Goal: Task Accomplishment & Management: Manage account settings

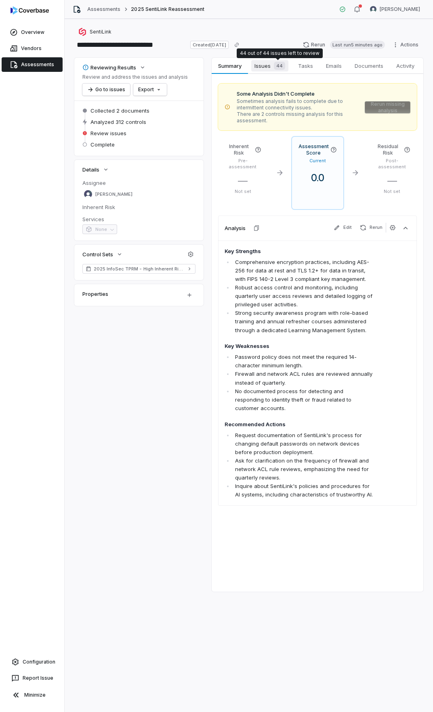
click at [282, 69] on span "44" at bounding box center [279, 66] width 11 height 8
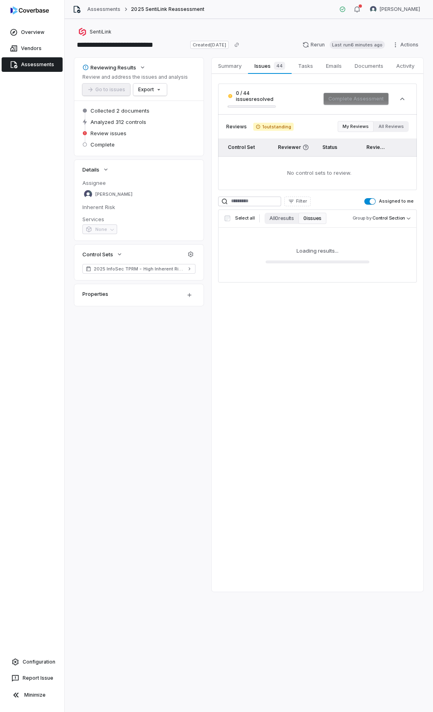
click at [371, 204] on button "Assigned to me" at bounding box center [369, 201] width 11 height 6
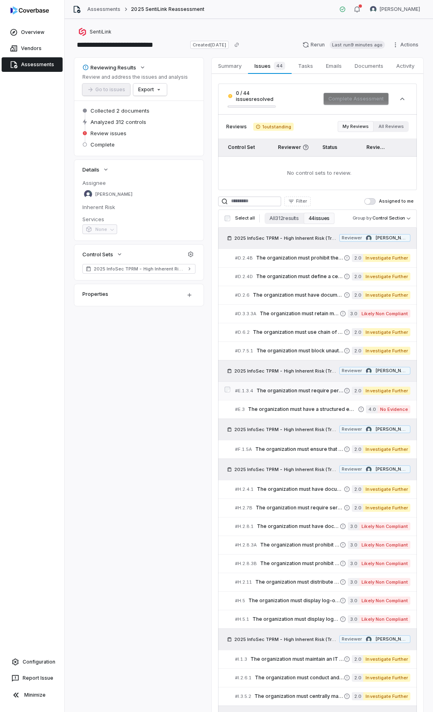
click at [301, 389] on span "The organization must require personnel to read and re-acknowledge the employme…" at bounding box center [299, 391] width 87 height 6
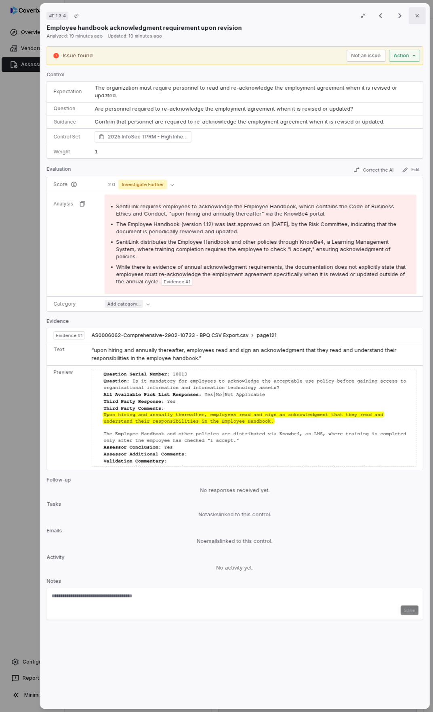
click at [415, 15] on icon "button" at bounding box center [416, 15] width 3 height 3
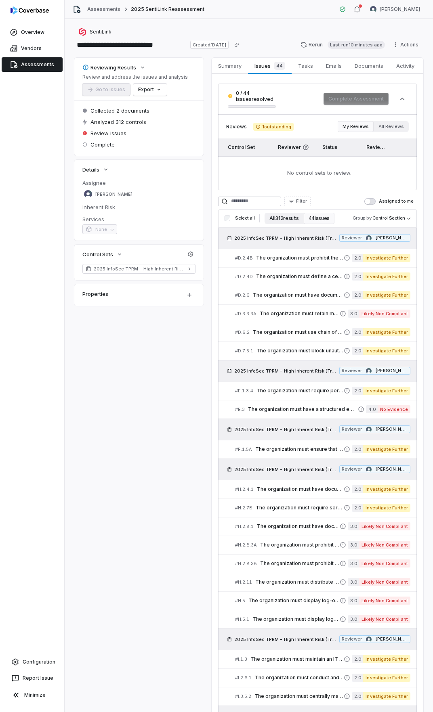
click at [291, 222] on button "All 312 results" at bounding box center [283, 218] width 39 height 11
